Goal: Check status

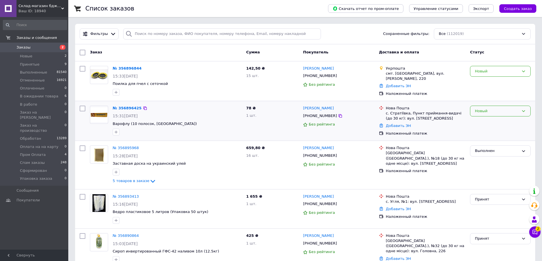
click at [483, 114] on div "Новый" at bounding box center [500, 111] width 61 height 11
click at [484, 124] on li "Принят" at bounding box center [500, 123] width 60 height 11
click at [481, 73] on div "Новый" at bounding box center [497, 72] width 44 height 6
click at [485, 83] on li "Принят" at bounding box center [500, 83] width 60 height 11
